Goal: Answer question/provide support

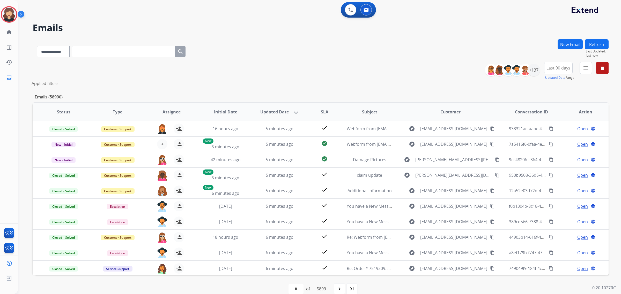
select select "**********"
click at [11, 30] on mat-icon "home" at bounding box center [9, 32] width 6 height 6
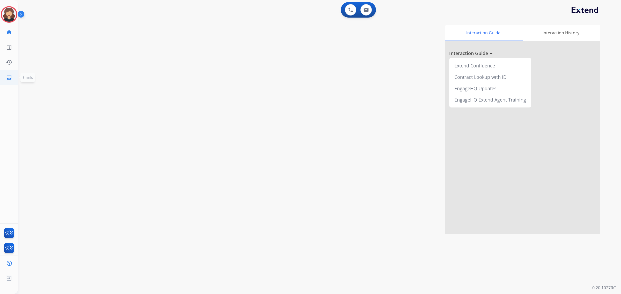
click at [11, 77] on mat-icon "inbox" at bounding box center [9, 77] width 6 height 6
select select "**********"
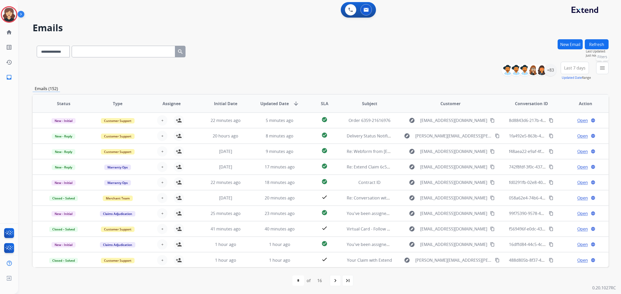
drag, startPoint x: 601, startPoint y: 69, endPoint x: 599, endPoint y: 80, distance: 10.6
click at [601, 69] on mat-icon "menu" at bounding box center [602, 68] width 6 height 6
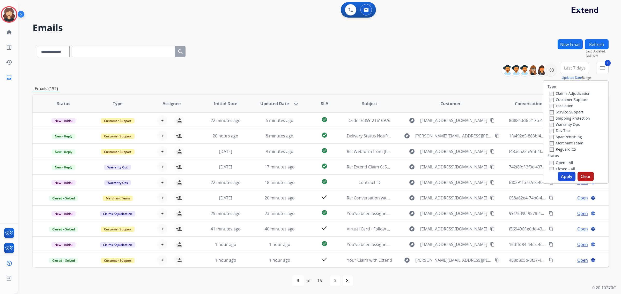
click at [561, 177] on button "Apply" at bounding box center [567, 176] width 18 height 9
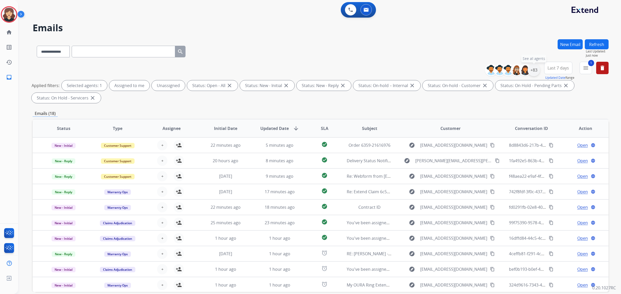
click at [536, 71] on div "+83" at bounding box center [533, 70] width 12 height 12
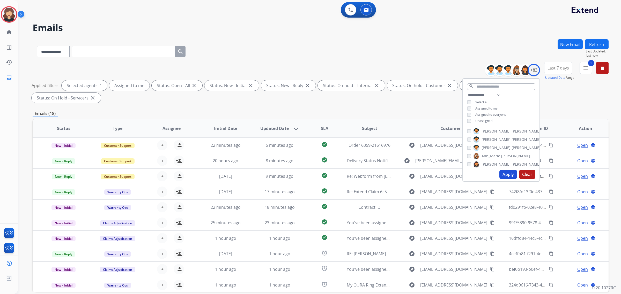
click at [502, 175] on button "Apply" at bounding box center [508, 174] width 18 height 9
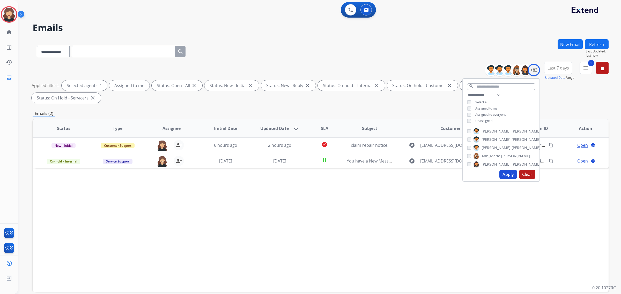
click at [372, 193] on div "Status Type Assignee Initial Date Updated Date arrow_downward SLA Subject Custo…" at bounding box center [321, 205] width 576 height 173
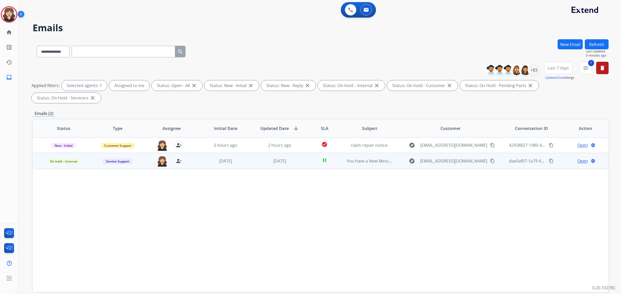
click at [549, 159] on mat-icon "content_copy" at bounding box center [551, 161] width 5 height 5
click at [579, 158] on span "Open" at bounding box center [582, 161] width 11 height 6
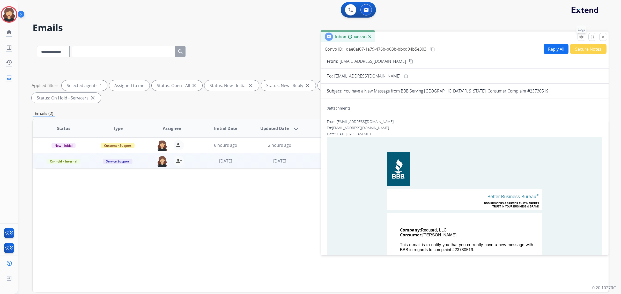
click at [582, 36] on mat-icon "remove_red_eye" at bounding box center [581, 37] width 5 height 5
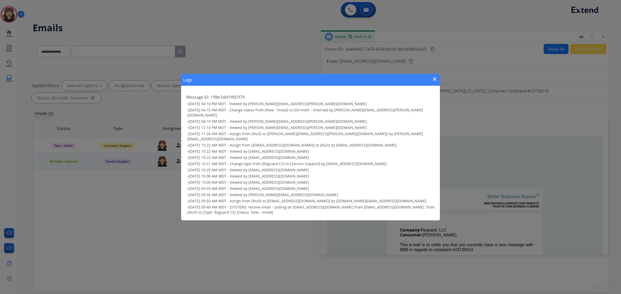
drag, startPoint x: 433, startPoint y: 85, endPoint x: 6, endPoint y: 124, distance: 429.3
click at [433, 82] on mat-icon "close" at bounding box center [434, 79] width 6 height 6
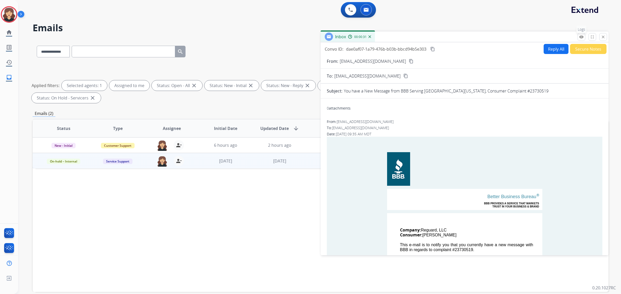
click at [583, 35] on mat-icon "remove_red_eye" at bounding box center [581, 37] width 5 height 5
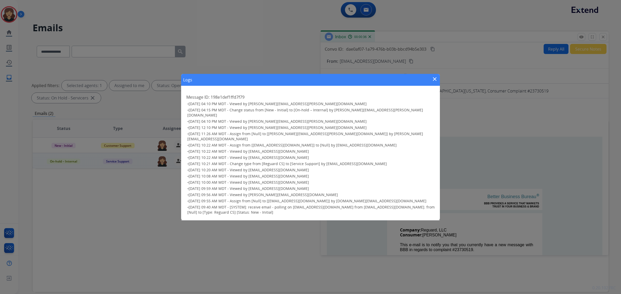
click at [432, 80] on div "Logs close" at bounding box center [310, 80] width 259 height 12
click at [433, 82] on mat-icon "close" at bounding box center [434, 79] width 6 height 6
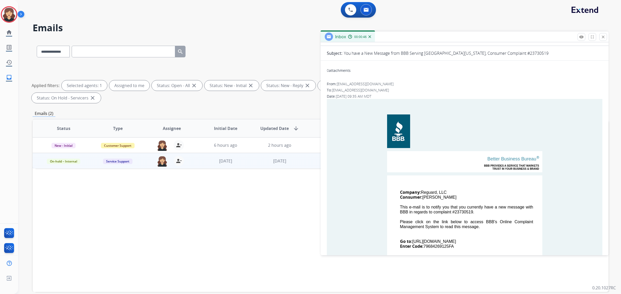
scroll to position [97, 0]
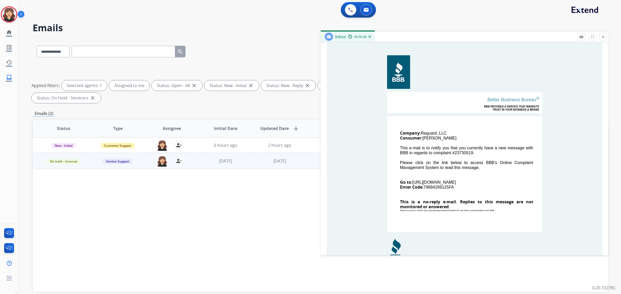
drag, startPoint x: 483, startPoint y: 182, endPoint x: 413, endPoint y: 183, distance: 70.6
click at [413, 183] on td "Company: Reguard, LLC Consumer: [PERSON_NAME] This e-mail is to notify you that…" at bounding box center [464, 174] width 155 height 116
copy td "[URL][DOMAIN_NAME]"
drag, startPoint x: 459, startPoint y: 187, endPoint x: 424, endPoint y: 188, distance: 34.9
click at [424, 188] on td "Company: Reguard, LLC Consumer: [PERSON_NAME] This e-mail is to notify you that…" at bounding box center [464, 174] width 155 height 116
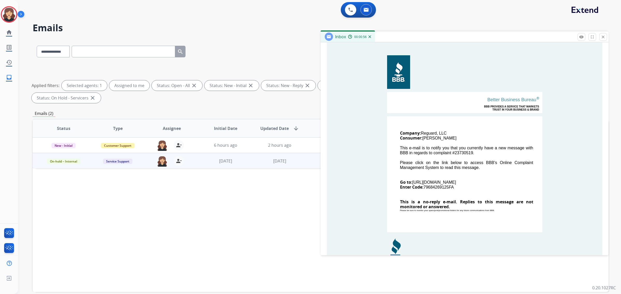
copy td "79684269125FA"
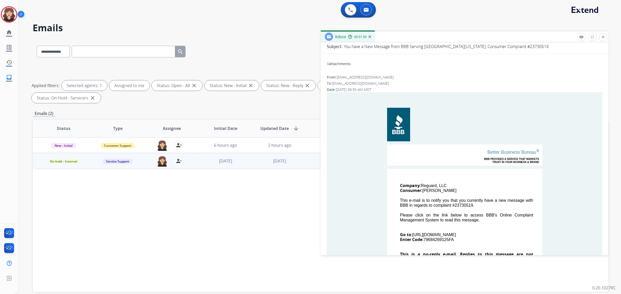
scroll to position [0, 0]
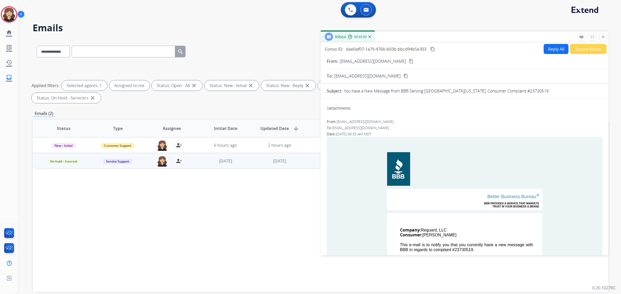
click at [433, 49] on mat-icon "content_copy" at bounding box center [432, 49] width 5 height 5
